Goal: Check status: Check status

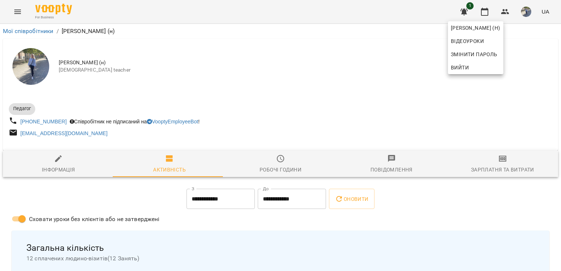
click at [18, 14] on div at bounding box center [280, 135] width 561 height 271
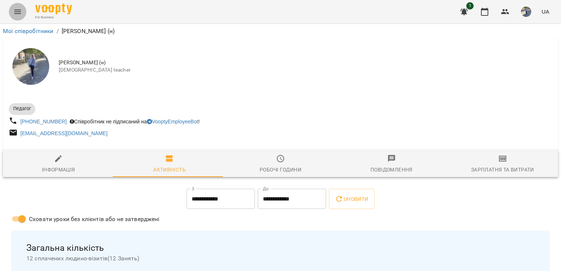
click at [21, 11] on icon "Menu" at bounding box center [17, 11] width 9 height 9
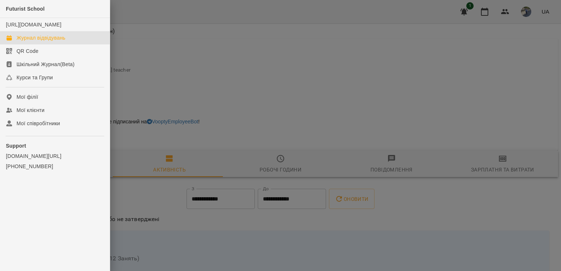
click at [51, 42] on div "Журнал відвідувань" at bounding box center [41, 37] width 49 height 7
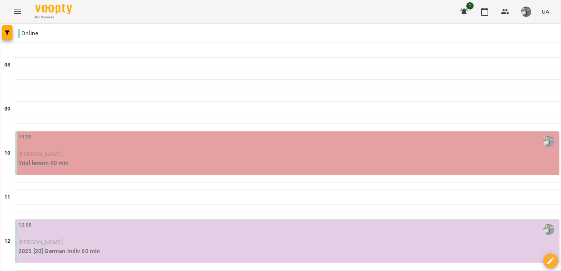
click at [75, 152] on p "[PERSON_NAME]" at bounding box center [287, 154] width 539 height 9
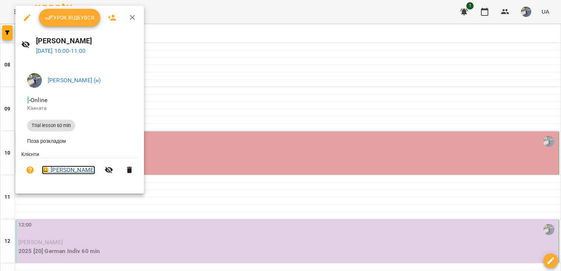
click at [88, 168] on link "😀 [PERSON_NAME]" at bounding box center [68, 170] width 53 height 9
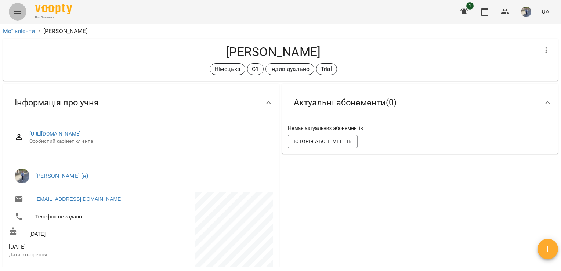
click at [23, 12] on button "Menu" at bounding box center [18, 12] width 18 height 18
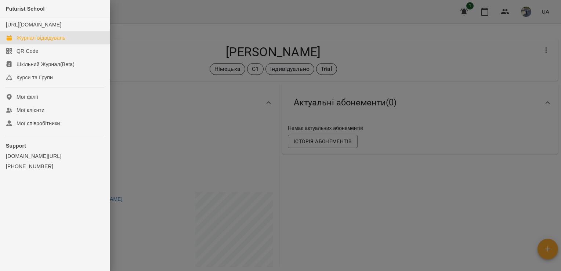
click at [56, 42] on div "Журнал відвідувань" at bounding box center [41, 37] width 49 height 7
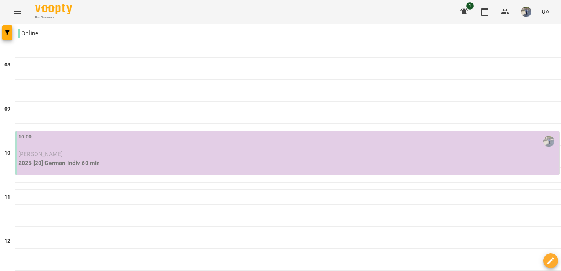
scroll to position [305, 0]
